Goal: Task Accomplishment & Management: Use online tool/utility

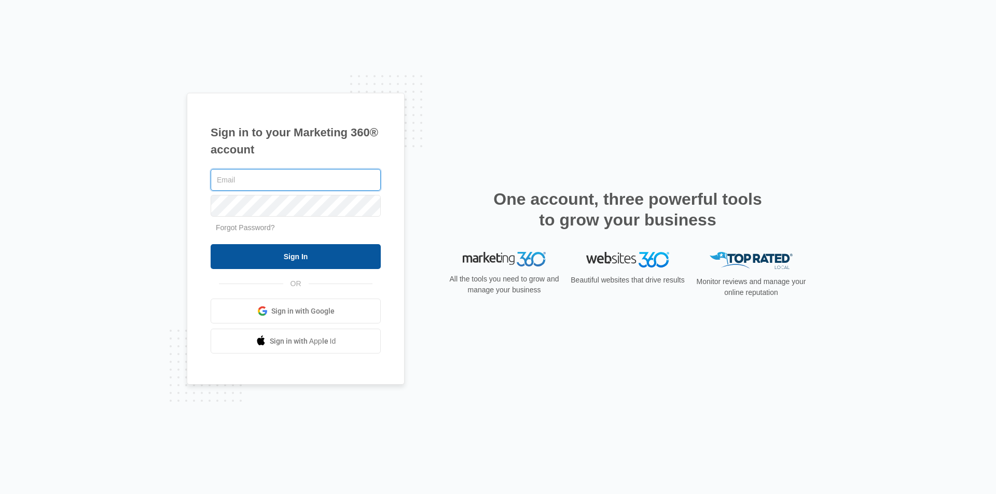
type input "[EMAIL_ADDRESS][DOMAIN_NAME]"
click at [361, 259] on input "Sign In" at bounding box center [296, 256] width 170 height 25
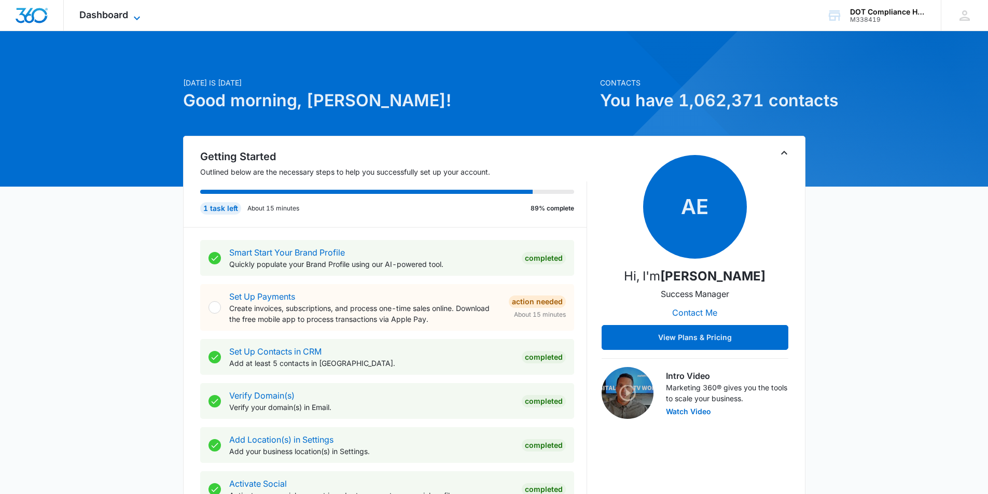
click at [135, 18] on icon at bounding box center [137, 18] width 12 height 12
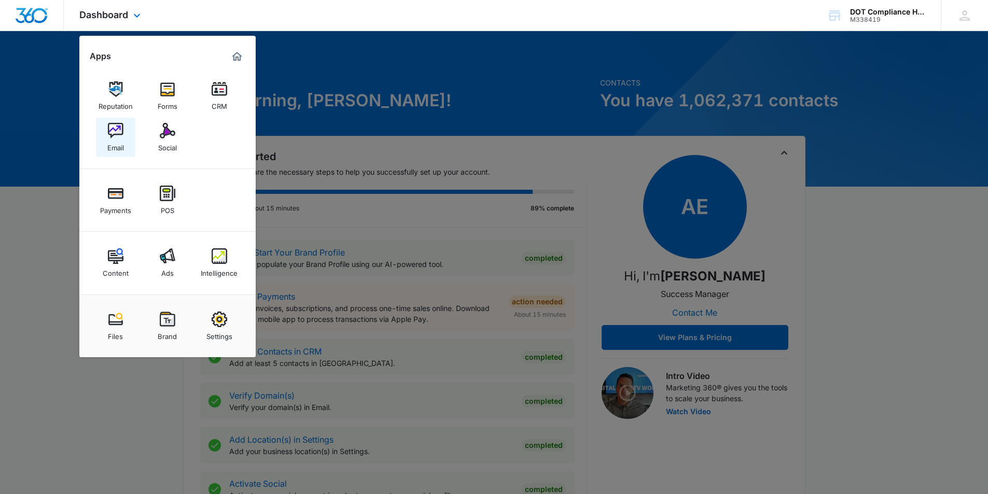
click at [115, 135] on img at bounding box center [116, 131] width 16 height 16
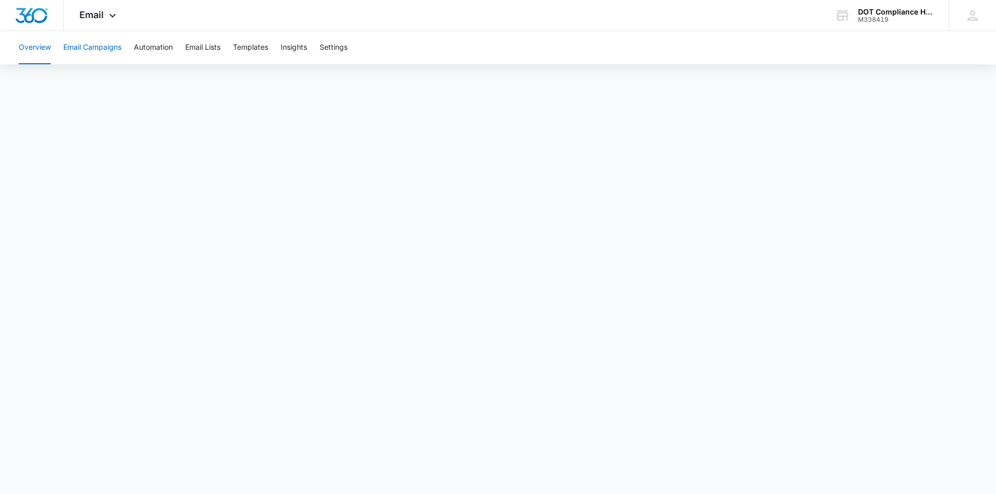
click at [91, 48] on button "Email Campaigns" at bounding box center [92, 47] width 58 height 33
